Goal: Navigation & Orientation: Find specific page/section

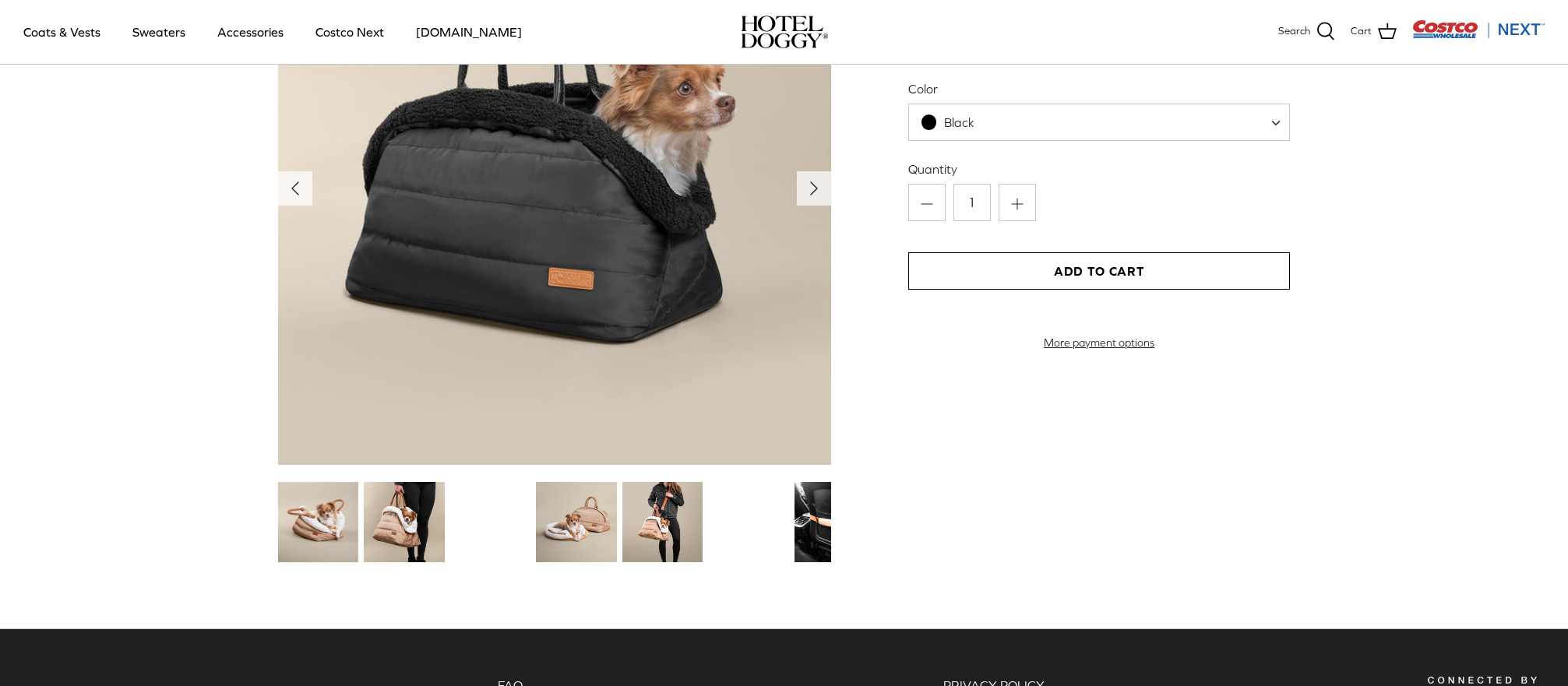
scroll to position [1850, 0]
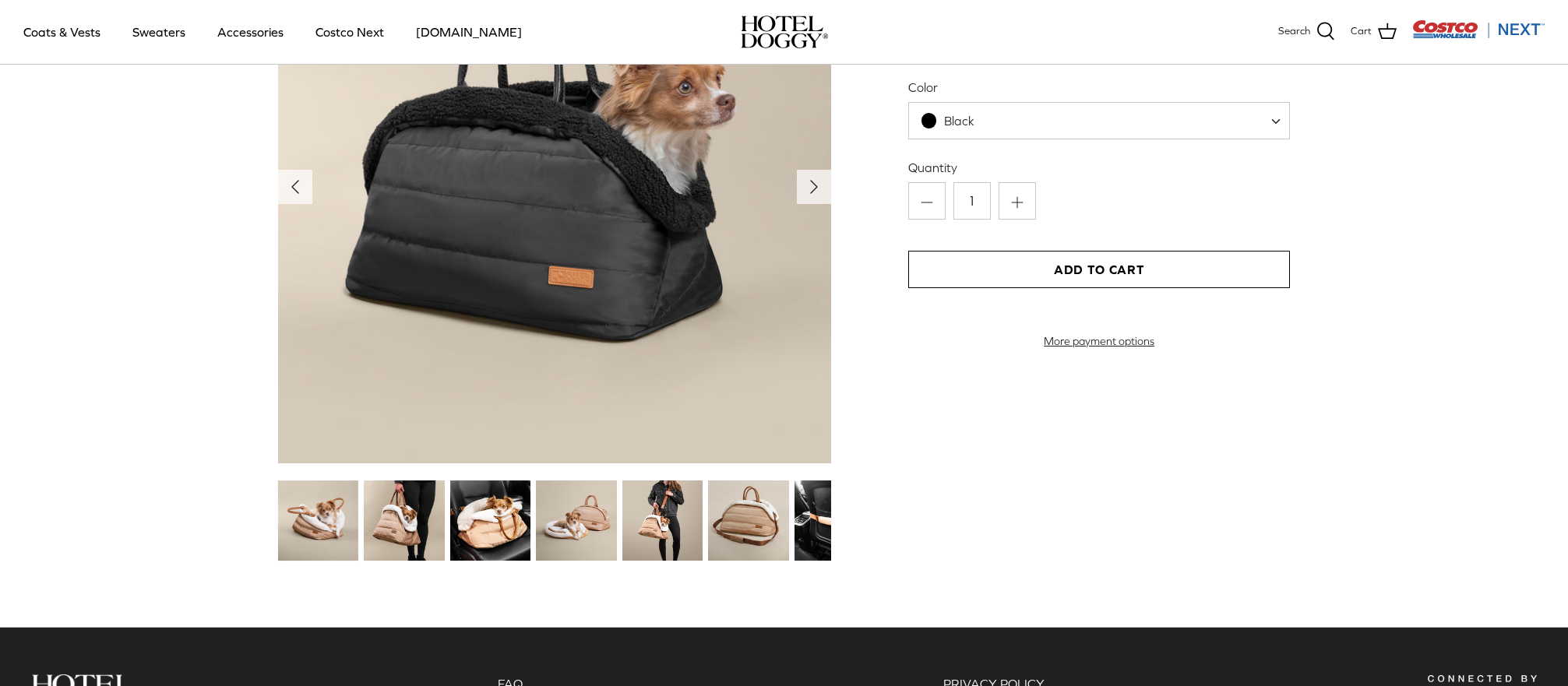
click at [418, 517] on img at bounding box center [404, 520] width 80 height 80
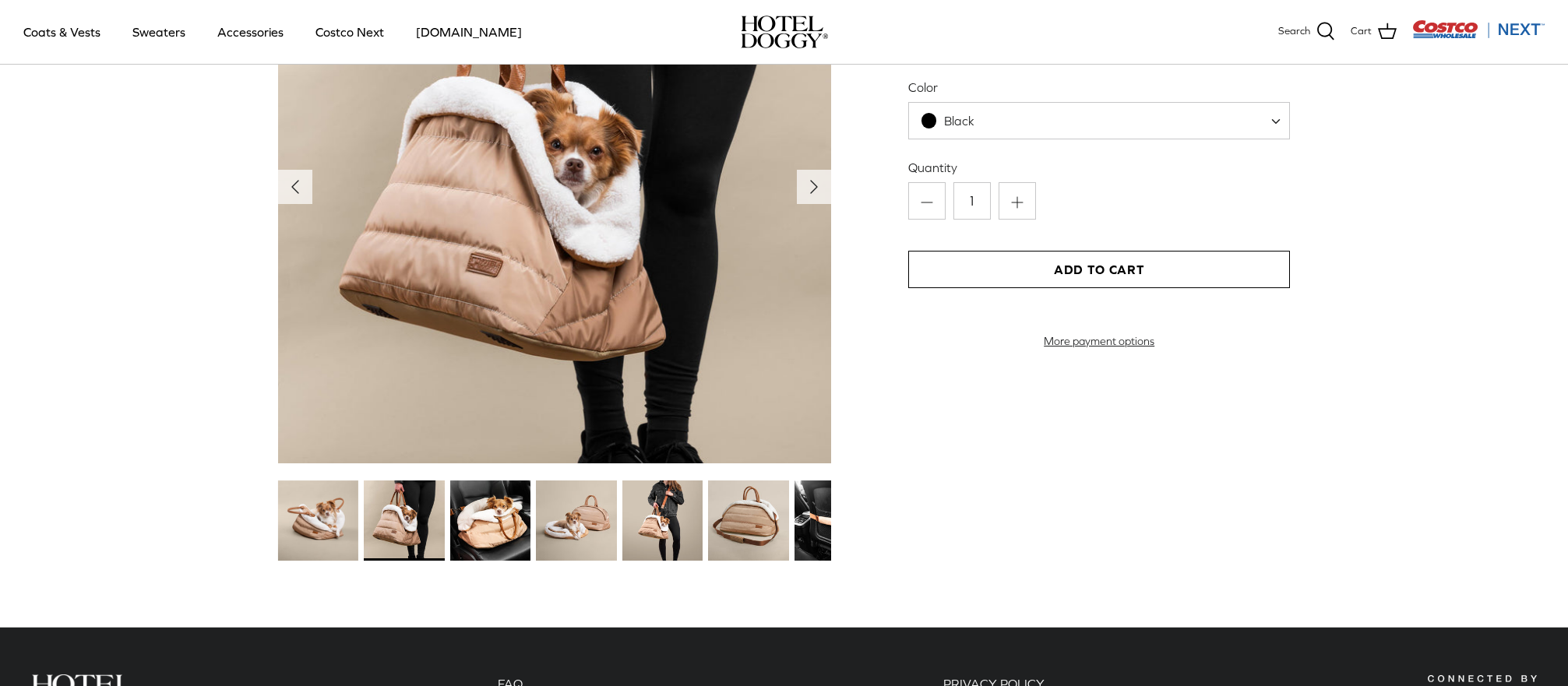
click at [510, 513] on img at bounding box center [490, 520] width 80 height 80
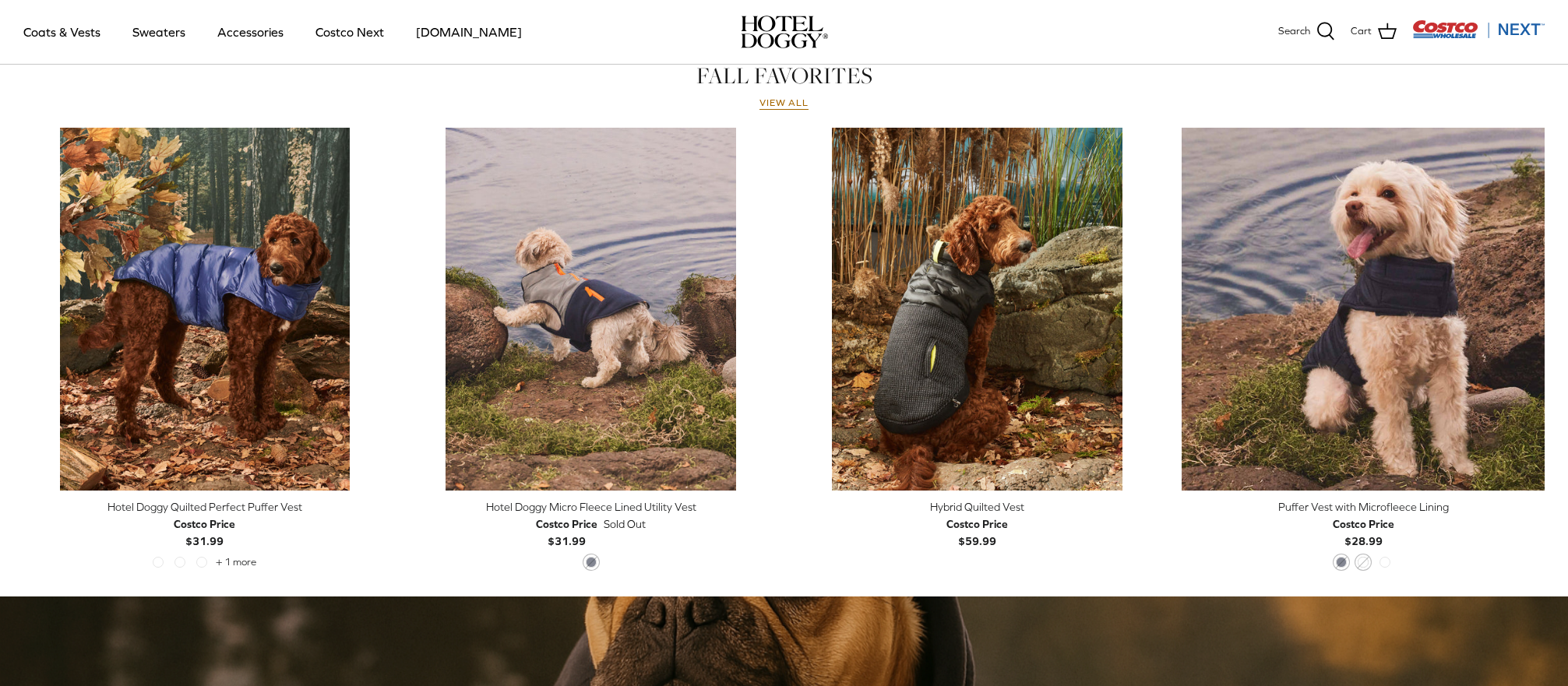
scroll to position [140, 0]
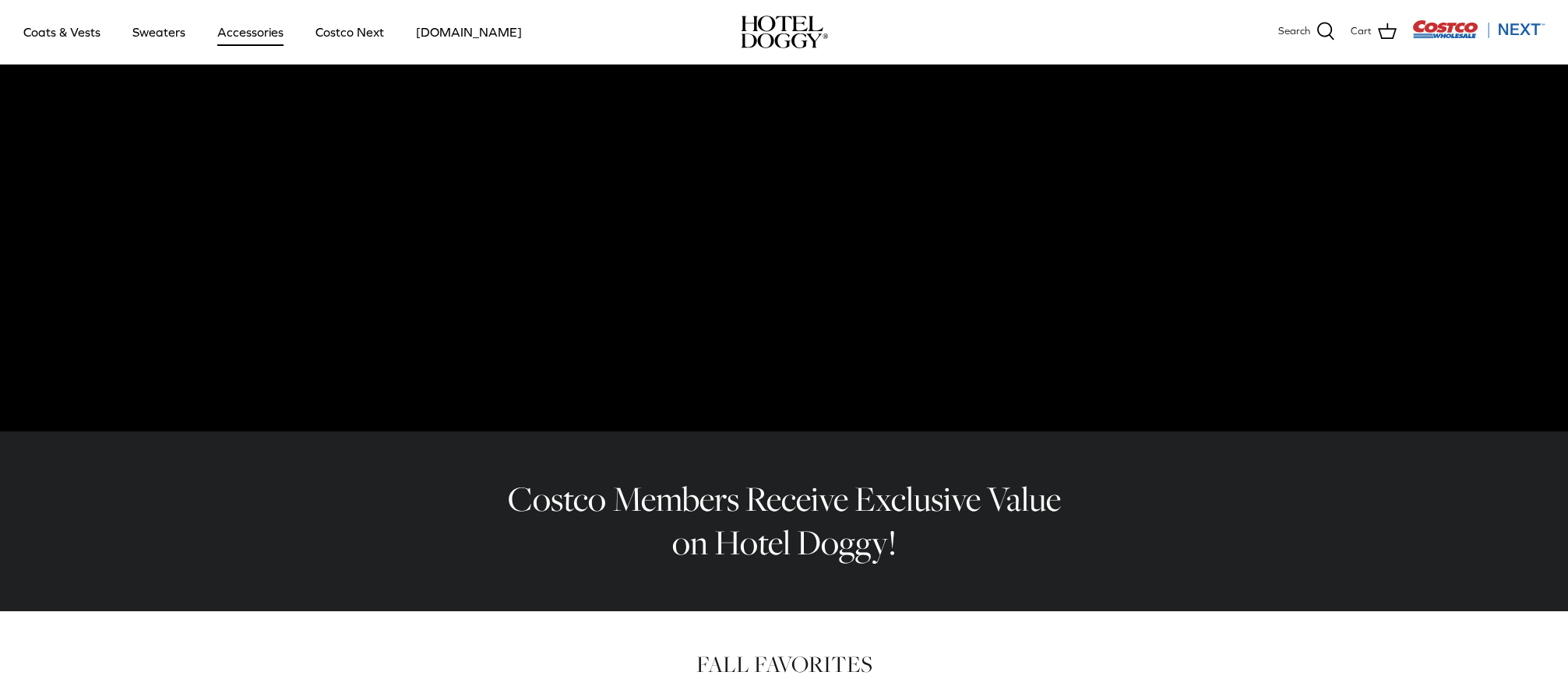
click at [264, 36] on link "Accessories" at bounding box center [251, 32] width 95 height 53
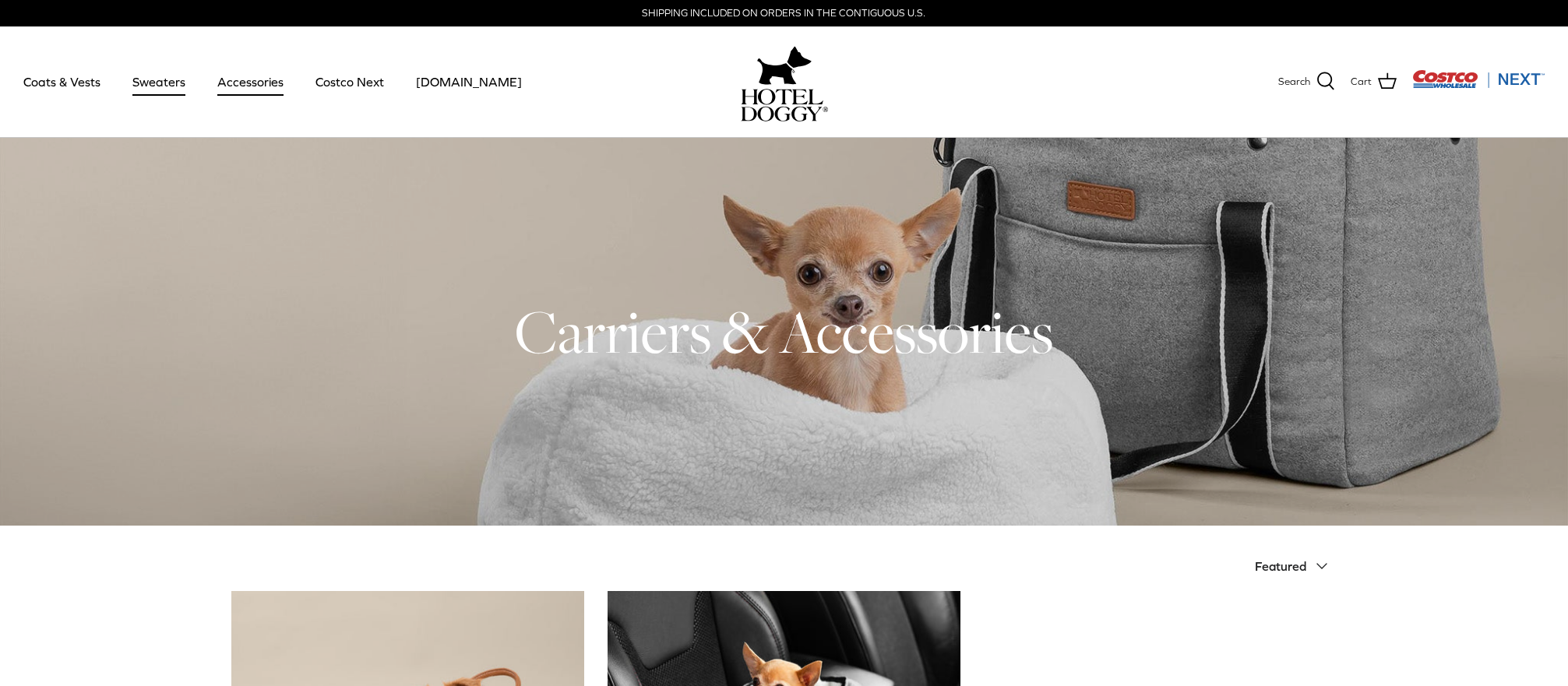
click at [165, 90] on link "Sweaters" at bounding box center [158, 82] width 81 height 53
click at [354, 77] on link "Costco Next" at bounding box center [349, 82] width 97 height 53
